Goal: Transaction & Acquisition: Purchase product/service

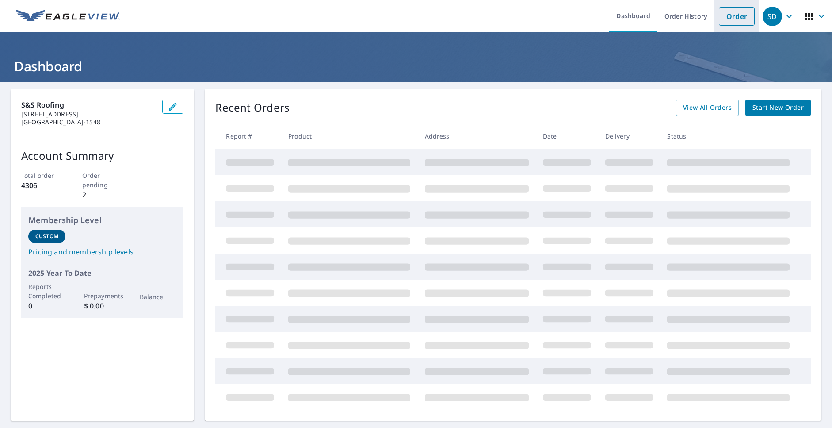
click at [721, 18] on link "Order" at bounding box center [737, 16] width 36 height 19
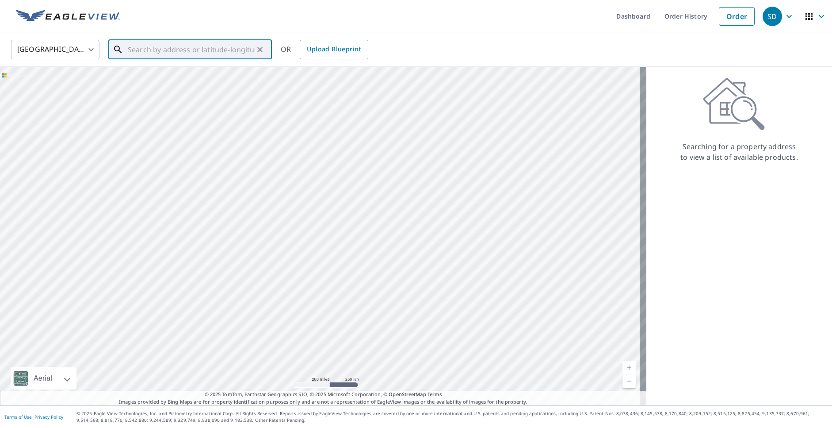
click at [134, 49] on input "text" at bounding box center [191, 49] width 126 height 25
click at [169, 83] on p "[GEOGRAPHIC_DATA]" at bounding box center [195, 85] width 139 height 9
type input "[STREET_ADDRESS]"
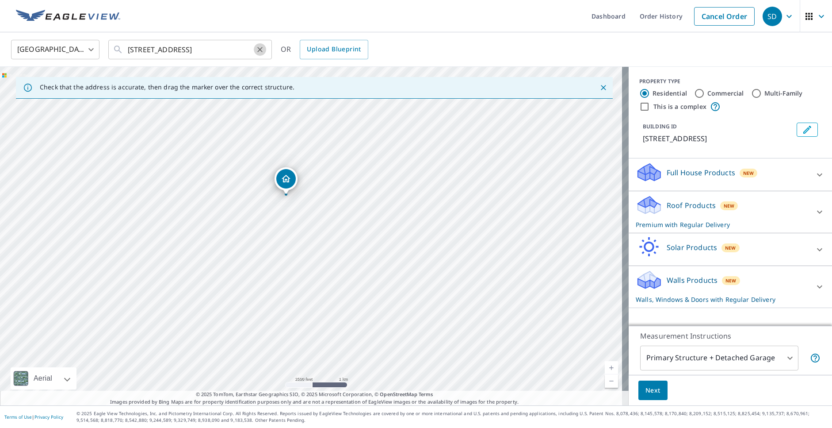
click at [262, 48] on icon "Clear" at bounding box center [260, 49] width 9 height 9
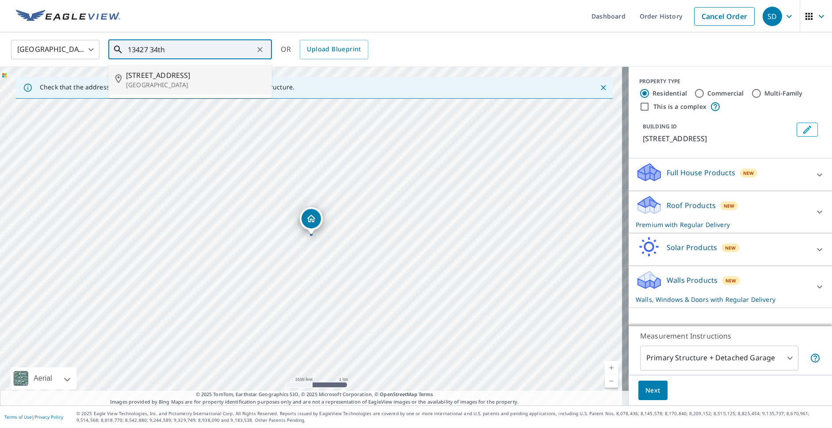
click at [162, 81] on p "[GEOGRAPHIC_DATA]" at bounding box center [195, 85] width 139 height 9
type input "[STREET_ADDRESS]"
